Goal: Task Accomplishment & Management: Complete application form

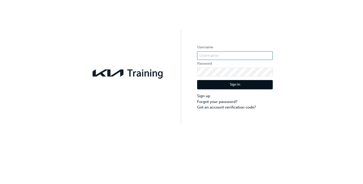
click at [213, 54] on input "text" at bounding box center [235, 55] width 76 height 9
type input "KAU83806J2"
click button "Sign In" at bounding box center [235, 85] width 76 height 10
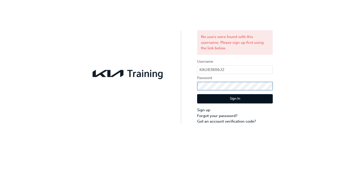
click button "Sign In" at bounding box center [235, 99] width 76 height 10
click at [203, 108] on link "Sign up" at bounding box center [235, 110] width 76 height 6
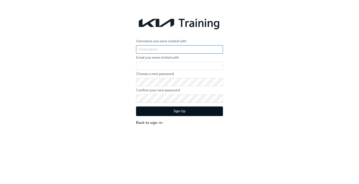
click at [172, 52] on input "text" at bounding box center [179, 49] width 87 height 9
drag, startPoint x: 96, startPoint y: 72, endPoint x: 33, endPoint y: 98, distance: 68.2
click at [79, 78] on div "Username you were invited with Email you were invited with Choose a new passwor…" at bounding box center [179, 70] width 359 height 118
drag, startPoint x: 9, startPoint y: 19, endPoint x: 9, endPoint y: 14, distance: 4.3
click at [7, 15] on div "Username you were invited with Email you were invited with Choose a new passwor…" at bounding box center [179, 70] width 359 height 118
